Goal: Transaction & Acquisition: Purchase product/service

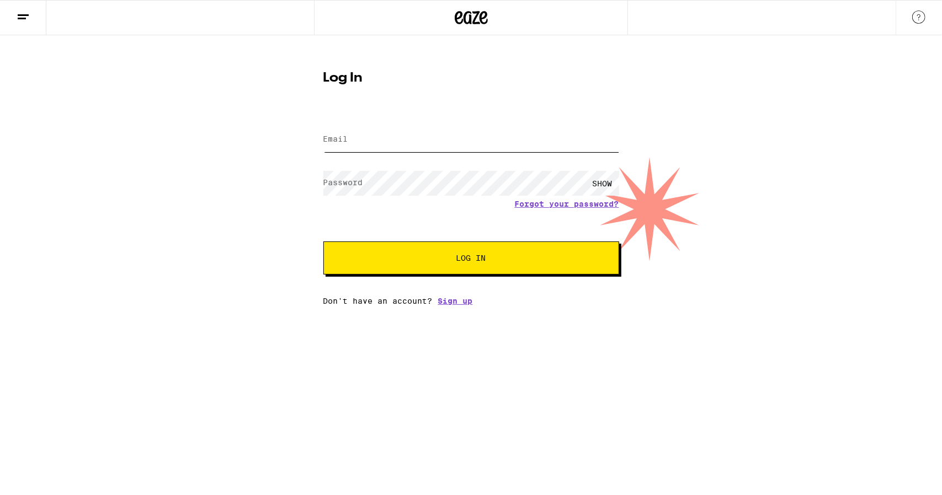
type input "[PERSON_NAME][EMAIL_ADDRESS][DOMAIN_NAME]"
click at [462, 260] on span "Log In" at bounding box center [471, 258] width 30 height 8
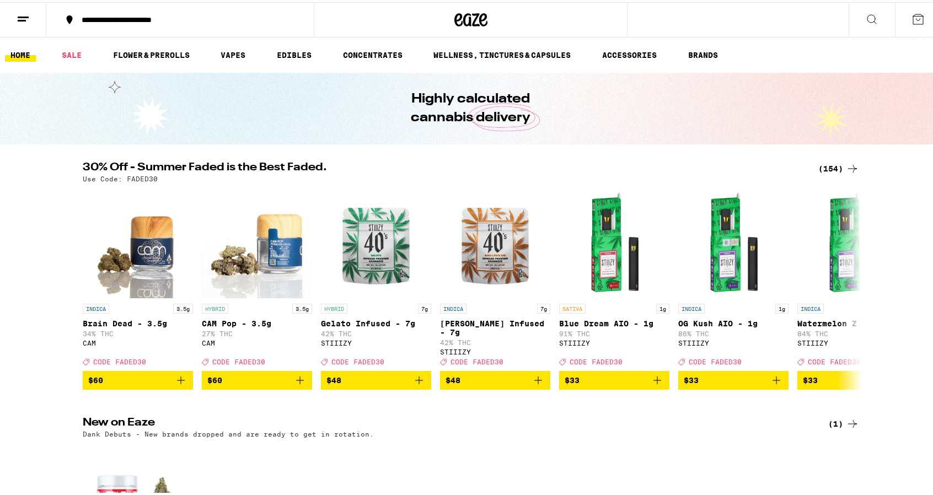
click at [825, 168] on div "(154)" at bounding box center [839, 166] width 41 height 13
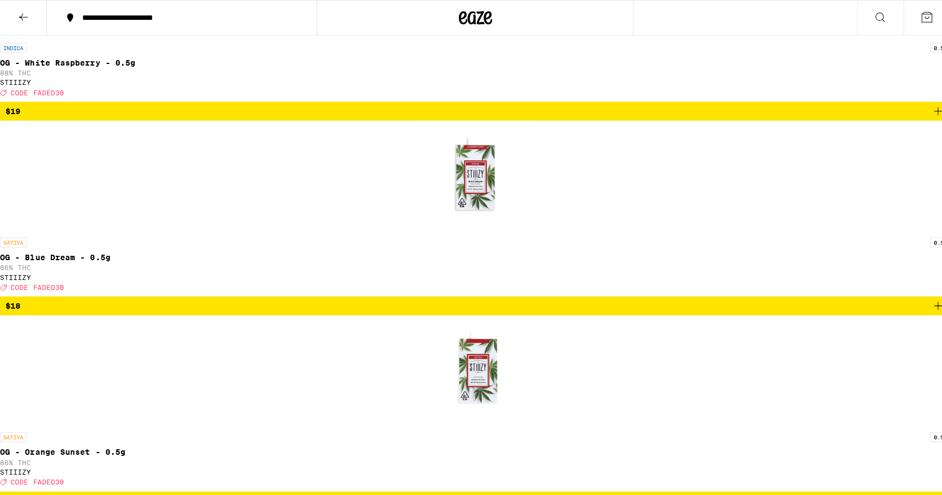
scroll to position [5451, 0]
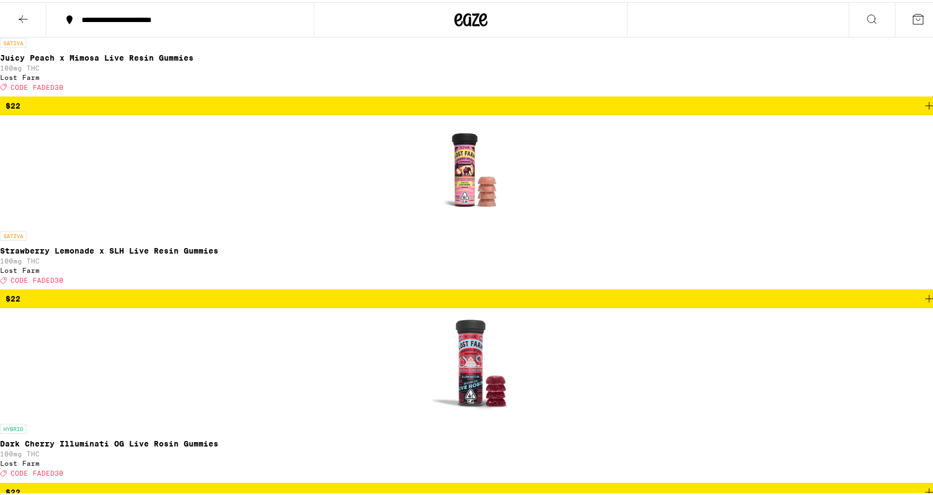
scroll to position [1894, 0]
